Goal: Task Accomplishment & Management: Use online tool/utility

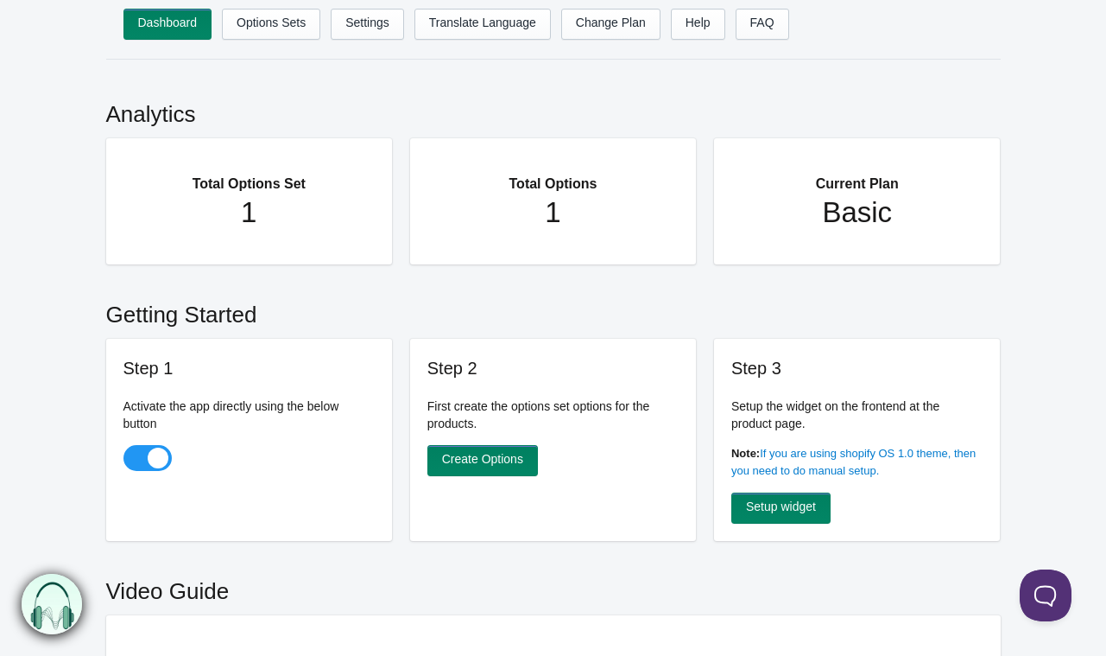
click at [1038, 159] on main "Analytics Total Options Set 1 Total Options 1 Current Plan Basic Getting Starte…" at bounding box center [553, 611] width 1106 height 1069
click at [266, 24] on link "Options Sets" at bounding box center [271, 24] width 98 height 31
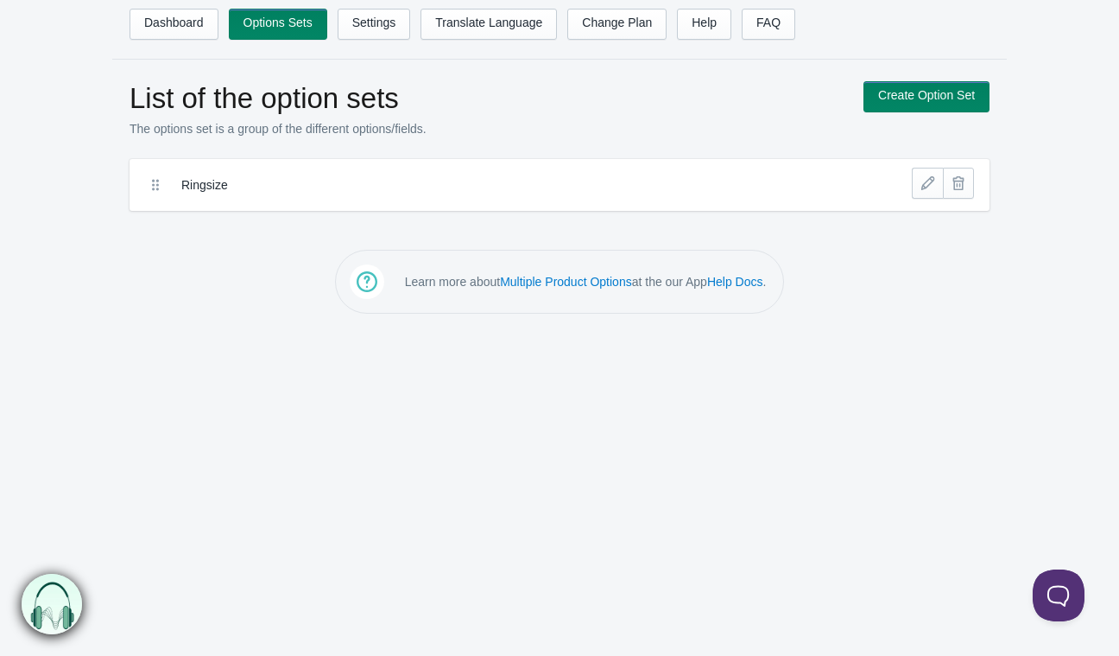
click at [197, 185] on label "Ringsize" at bounding box center [496, 184] width 630 height 17
click at [919, 185] on link at bounding box center [927, 183] width 31 height 31
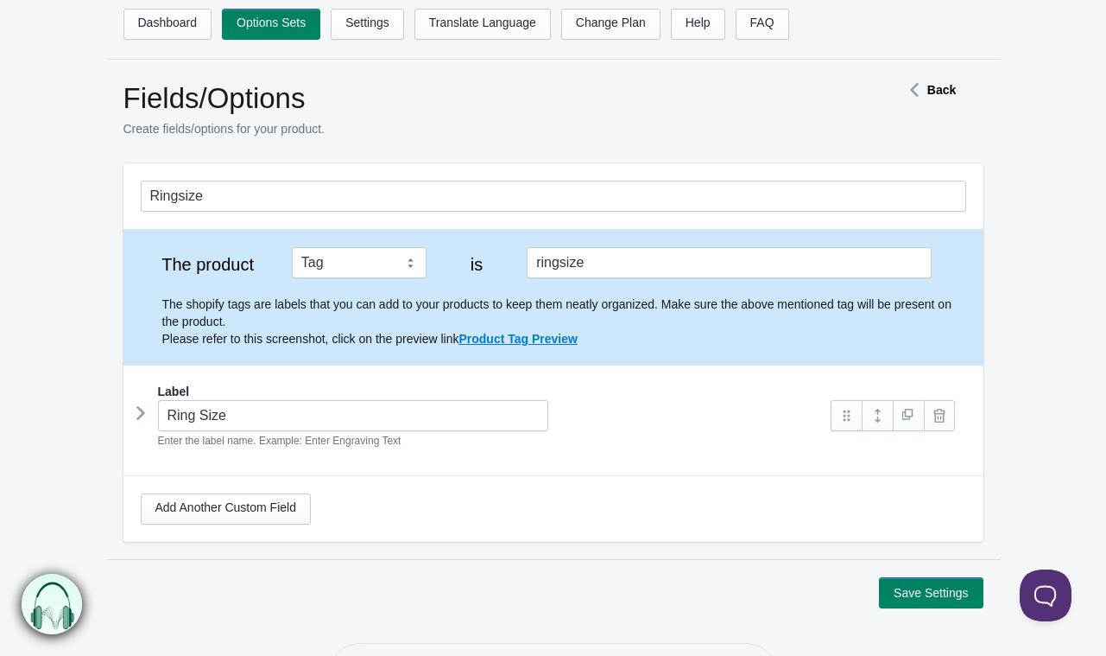
click at [141, 406] on icon at bounding box center [141, 413] width 0 height 26
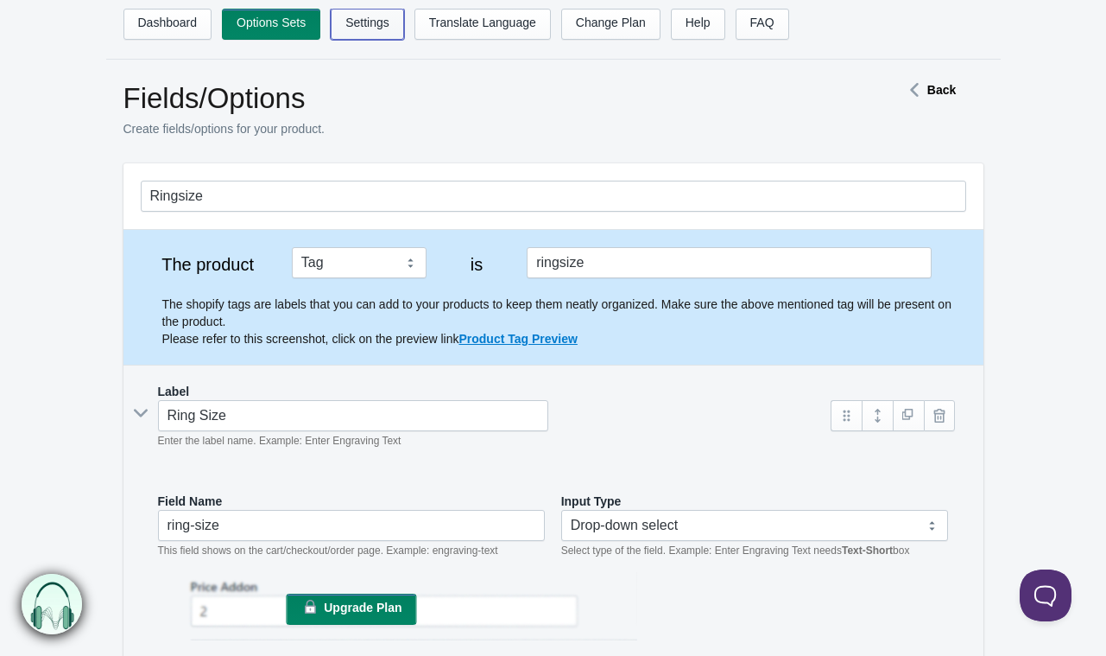
click at [365, 22] on link "Settings" at bounding box center [367, 24] width 73 height 31
